Goal: Task Accomplishment & Management: Manage account settings

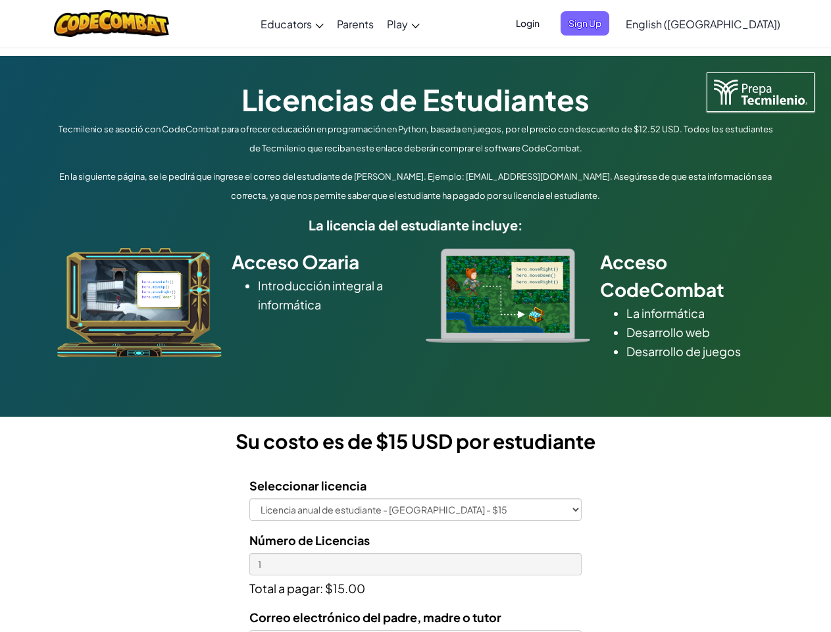
click at [416, 316] on div at bounding box center [508, 295] width 184 height 95
click at [547, 23] on span "Login" at bounding box center [527, 23] width 39 height 24
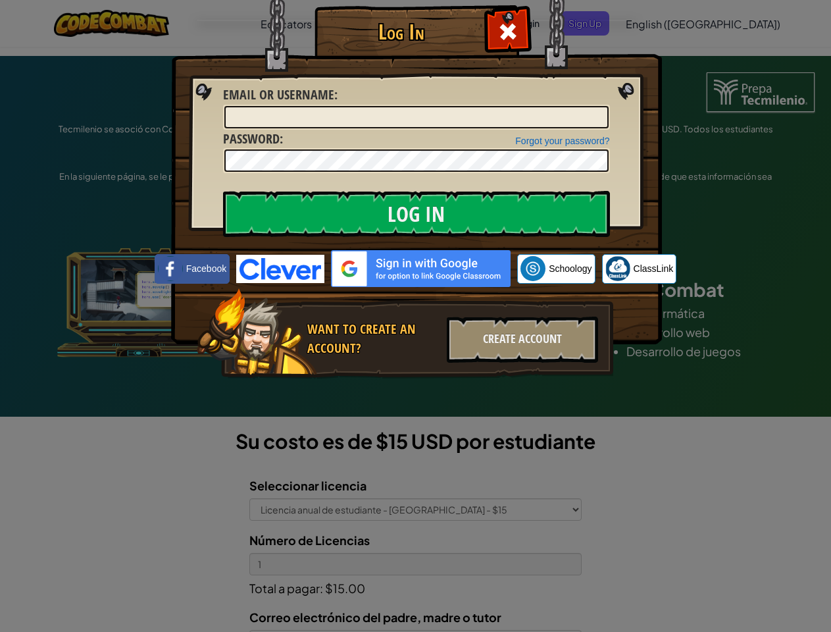
click at [665, 23] on div "Log In Unknown Error Email or Username : Forgot your password? Password : Log I…" at bounding box center [415, 316] width 831 height 632
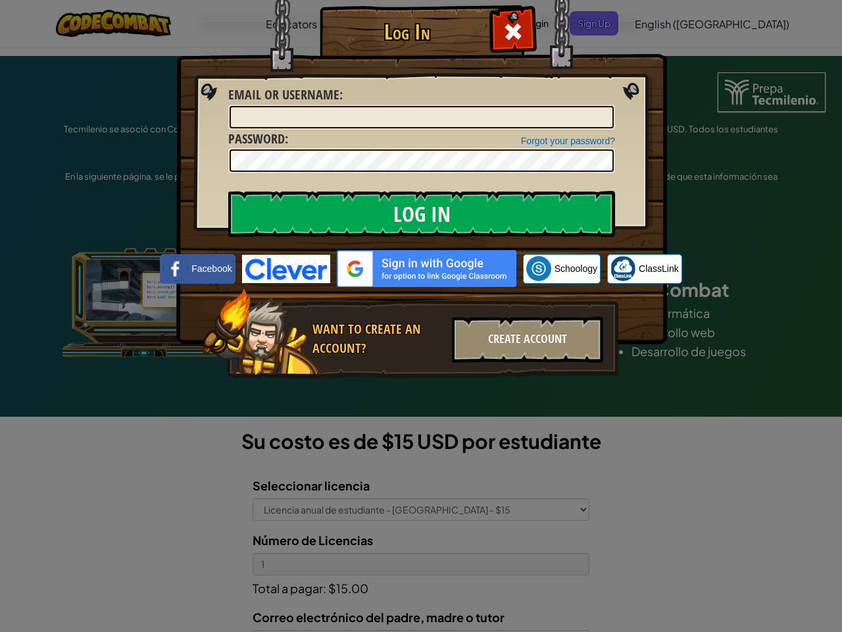
click at [665, 23] on div "Log In Unknown Error Email or Username : Forgot your password? Password : Log I…" at bounding box center [421, 316] width 842 height 632
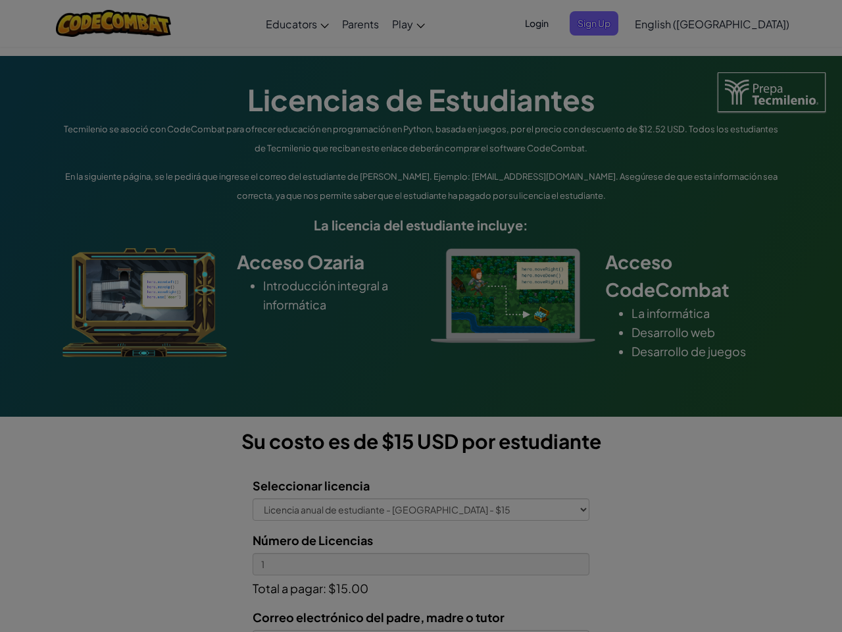
click at [736, 24] on div at bounding box center [421, 316] width 842 height 632
